Goal: Register for event/course

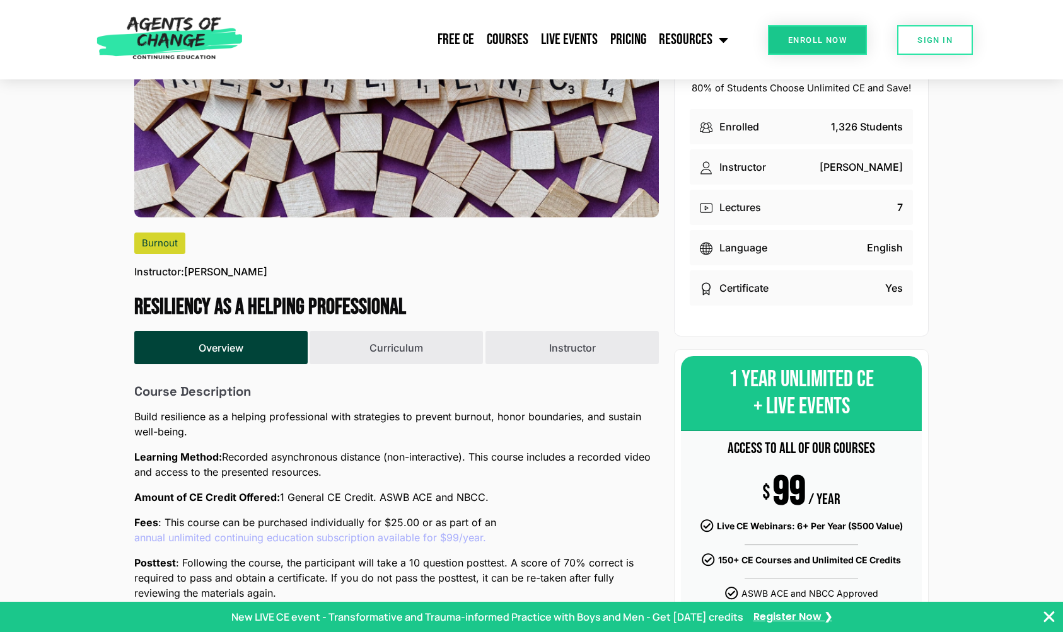
scroll to position [182, 0]
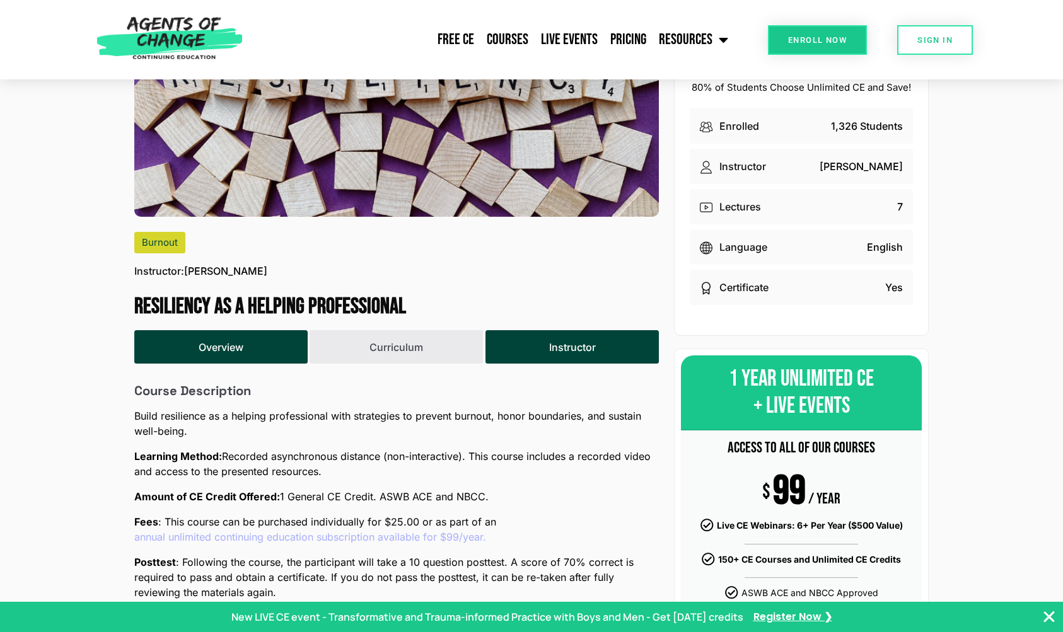
click at [570, 364] on button "Instructor" at bounding box center [571, 346] width 173 height 33
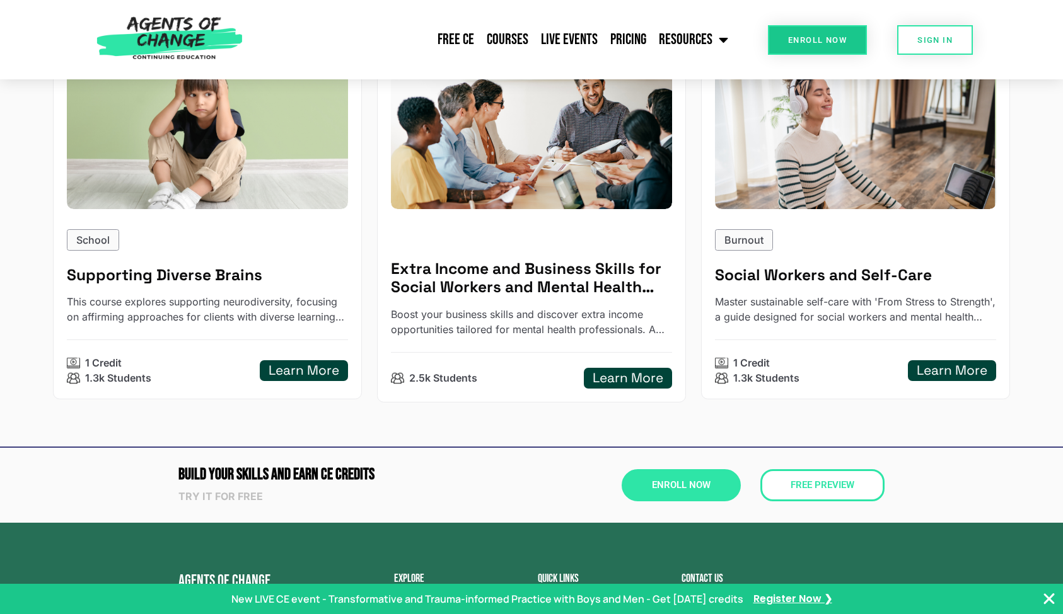
scroll to position [1062, 0]
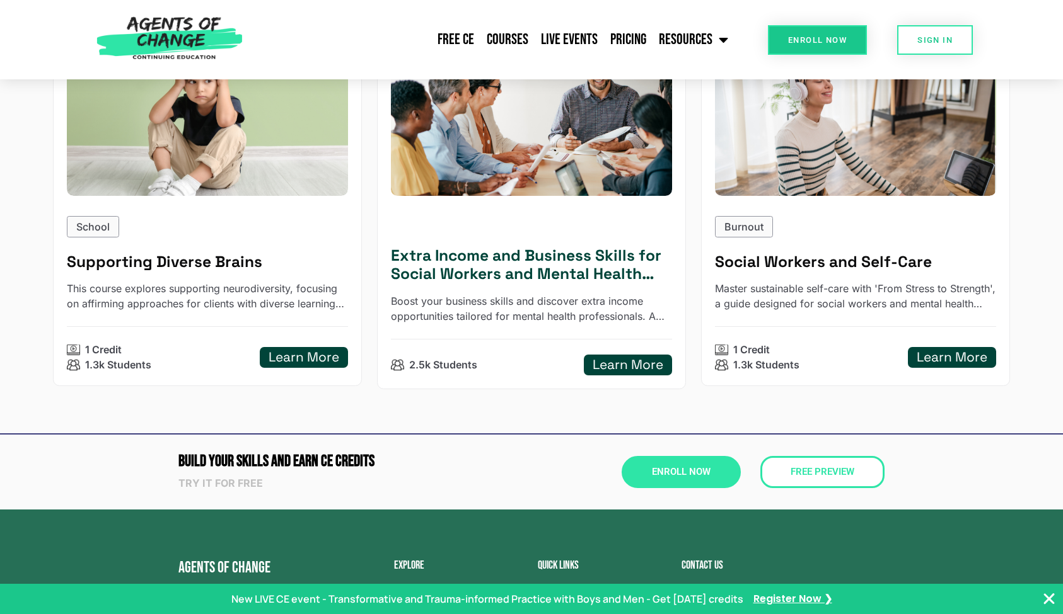
click at [601, 364] on h5 "Learn More" at bounding box center [627, 365] width 71 height 16
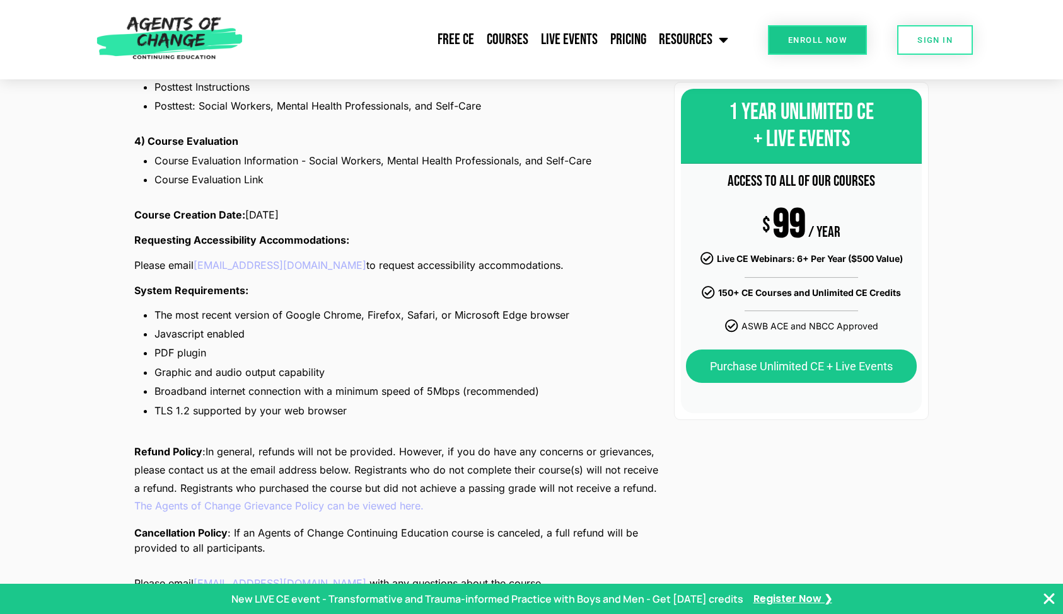
scroll to position [1325, 0]
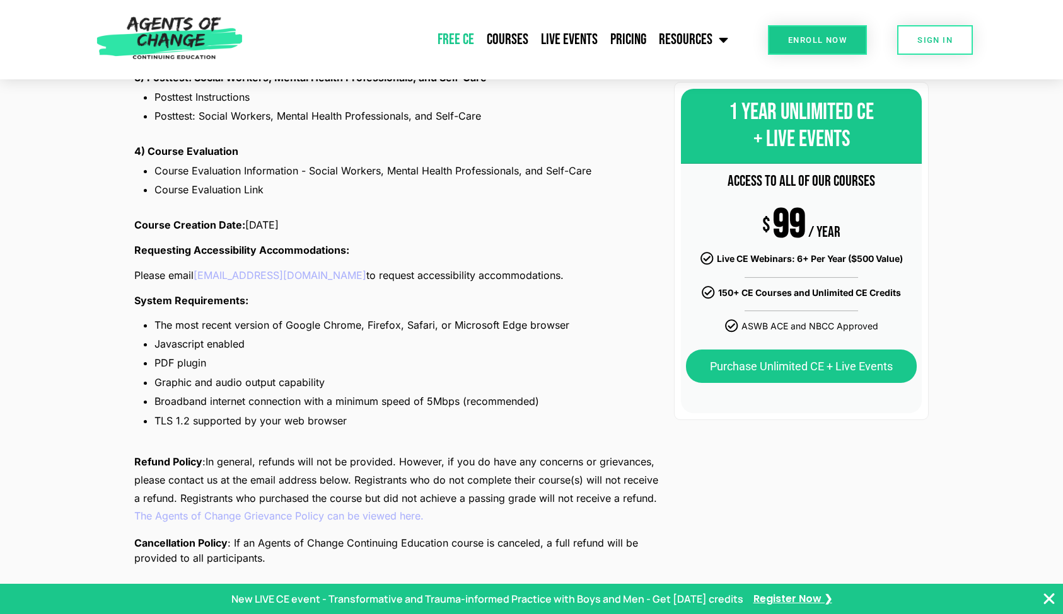
click at [459, 33] on link "Free CE" at bounding box center [455, 40] width 49 height 32
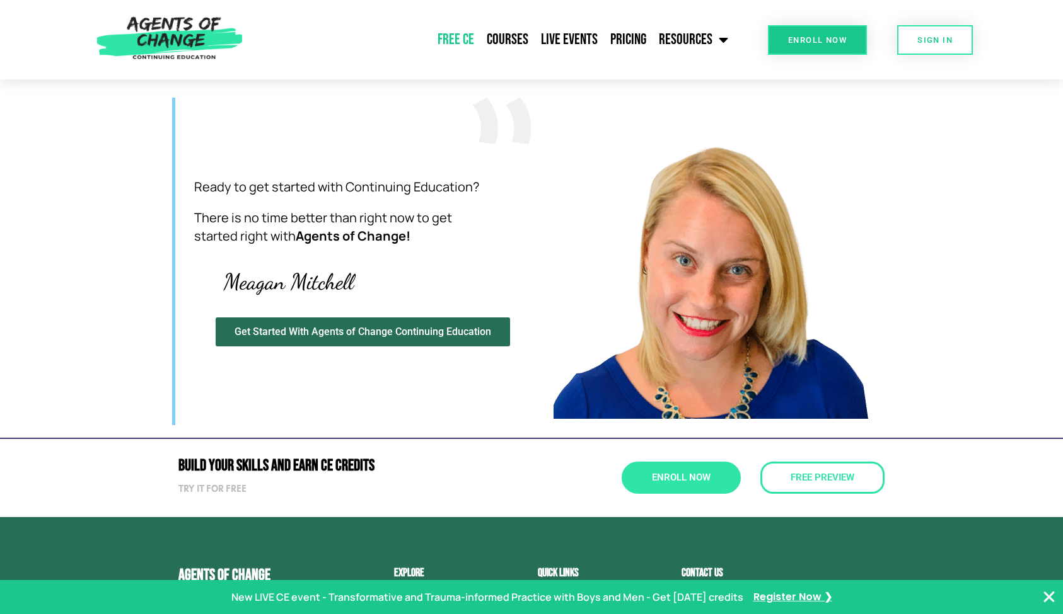
scroll to position [3723, 0]
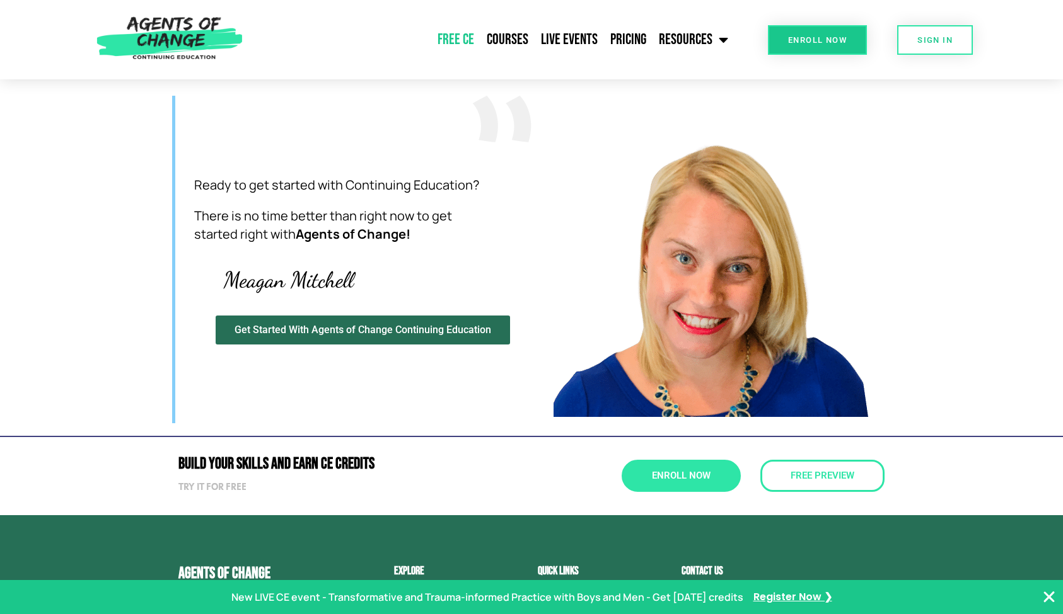
click at [601, 505] on section "Build Your Skills and Earn CE CREDITS Try it for free Enroll Now Free Preview" at bounding box center [531, 475] width 1063 height 79
click at [796, 596] on span "Register Now ❯" at bounding box center [792, 598] width 79 height 18
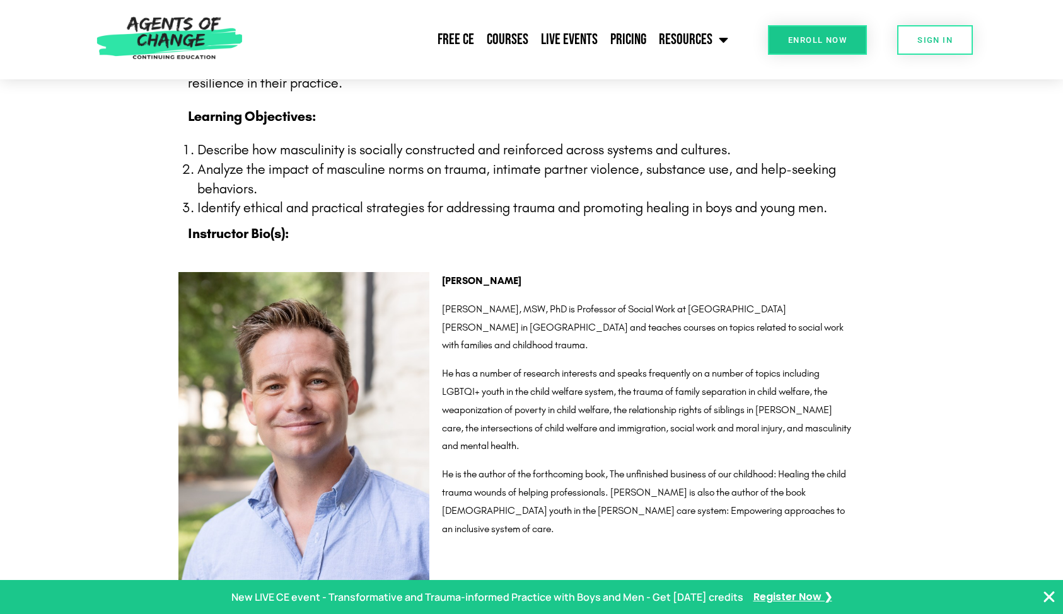
scroll to position [1208, 0]
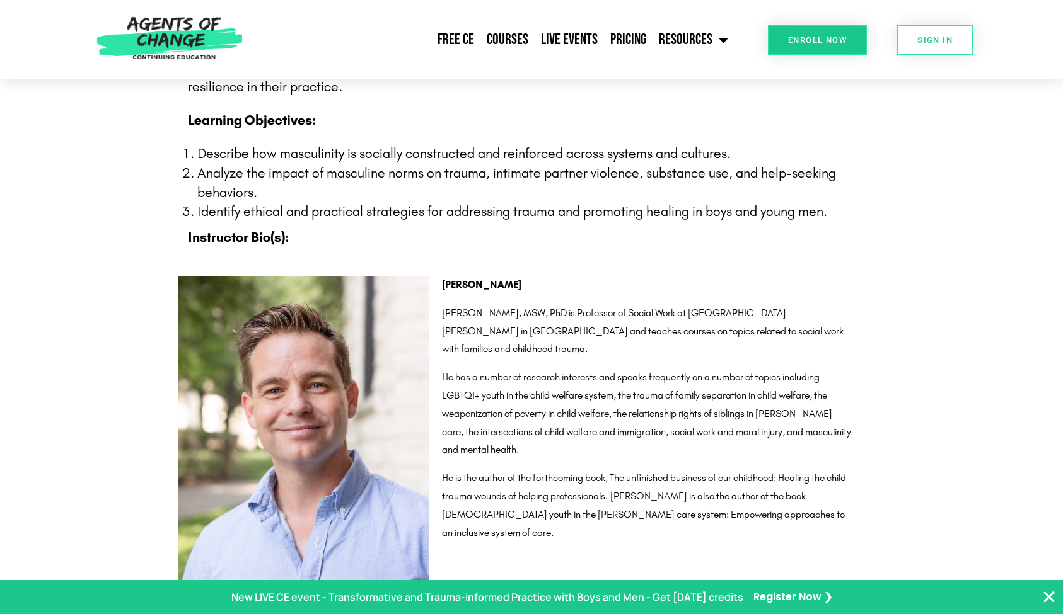
click at [796, 561] on div "Dr. Adam McCormick Adam McCormick, MSW, PhD is Professor of Social Work at St. …" at bounding box center [662, 464] width 455 height 389
click at [547, 470] on p "He is the author of the forthcoming book, The unfinished business of our childh…" at bounding box center [648, 506] width 412 height 72
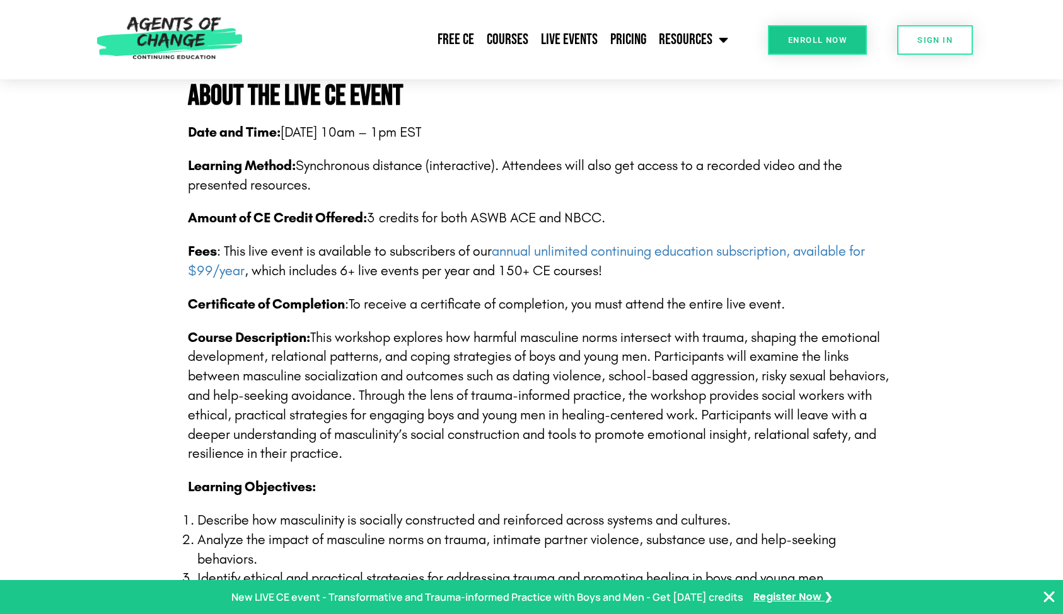
scroll to position [843, 0]
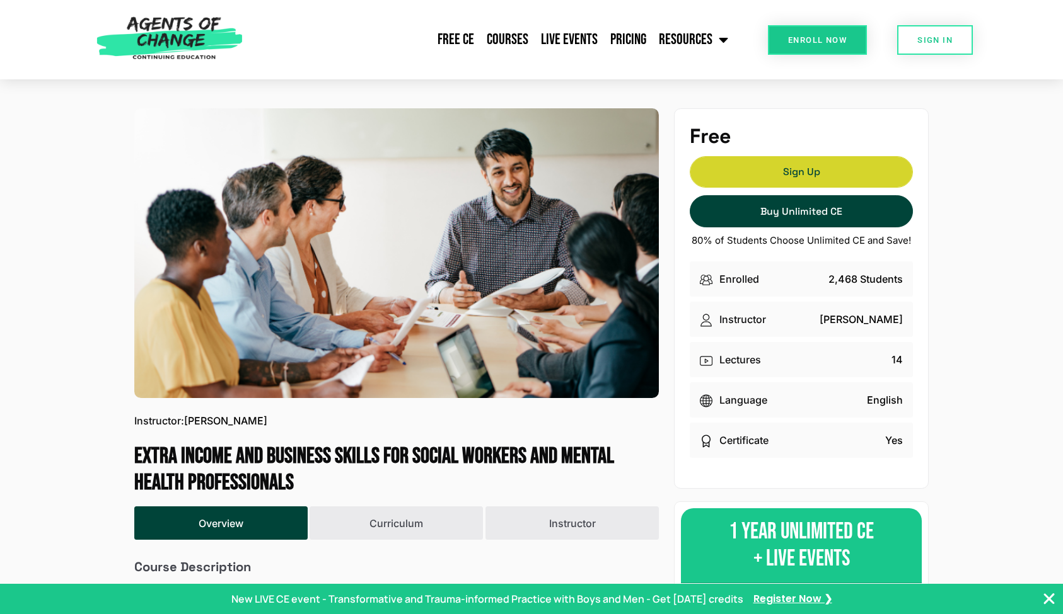
click at [756, 175] on span "Sign Up" at bounding box center [801, 172] width 222 height 9
